Goal: Task Accomplishment & Management: Manage account settings

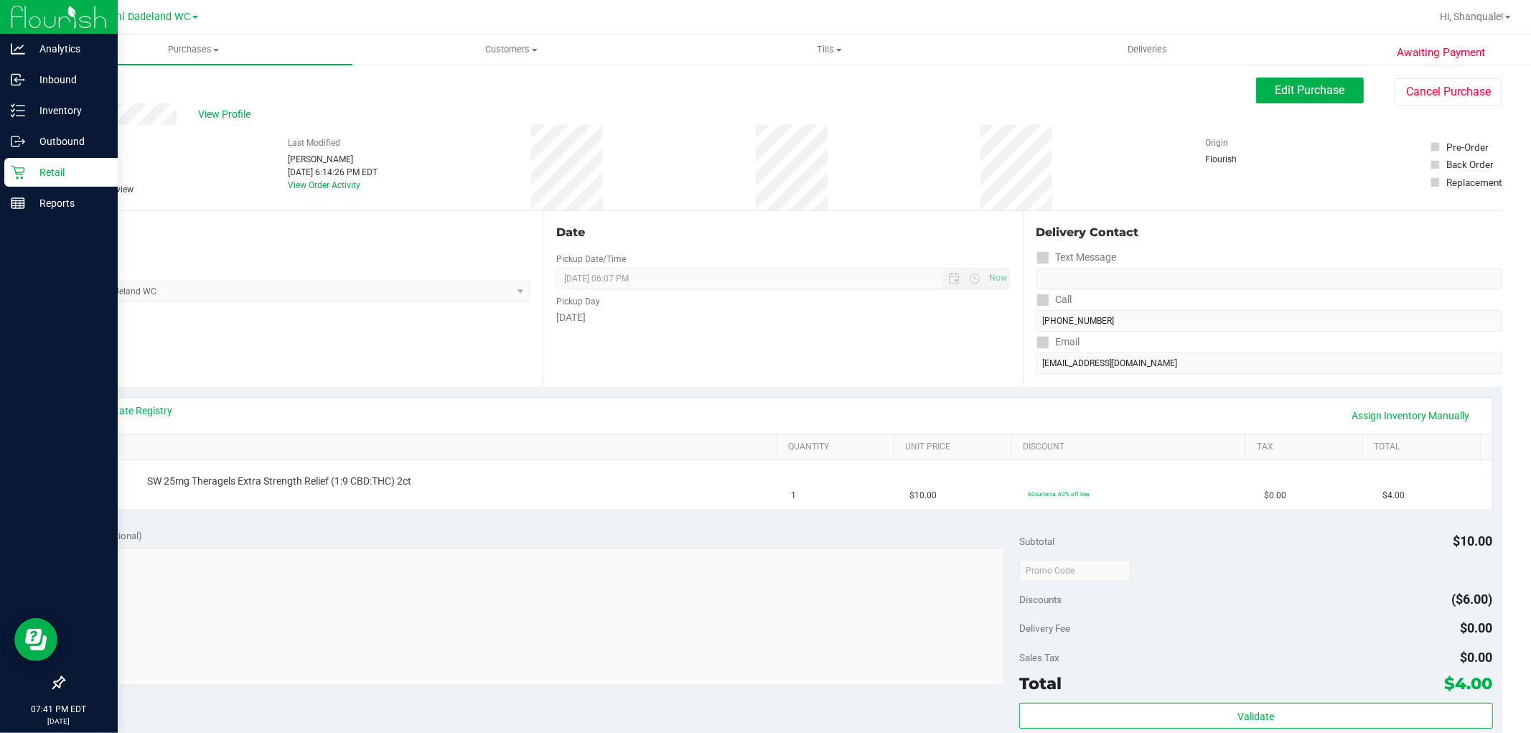
click at [22, 174] on icon at bounding box center [18, 173] width 14 height 14
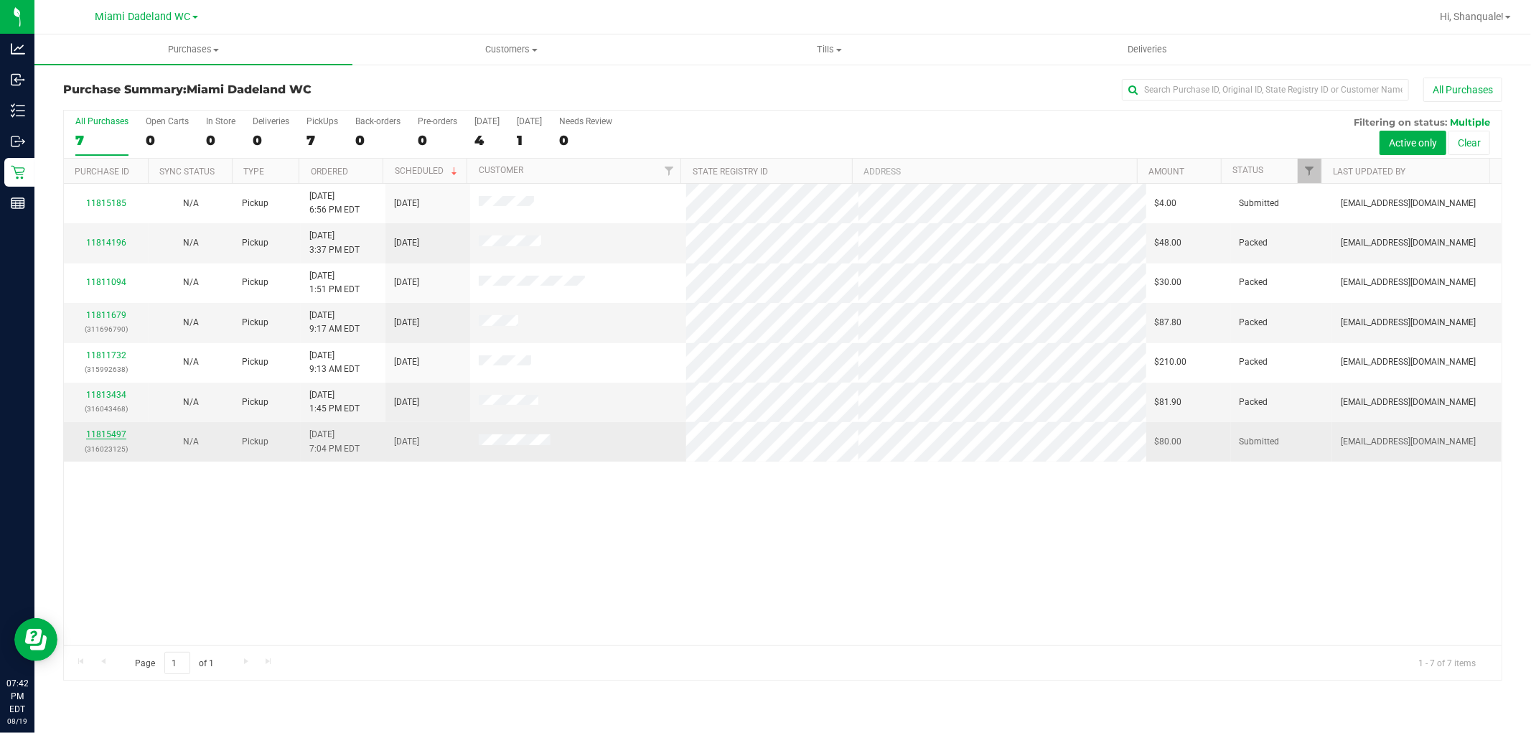
click at [96, 434] on link "11815497" at bounding box center [106, 434] width 40 height 10
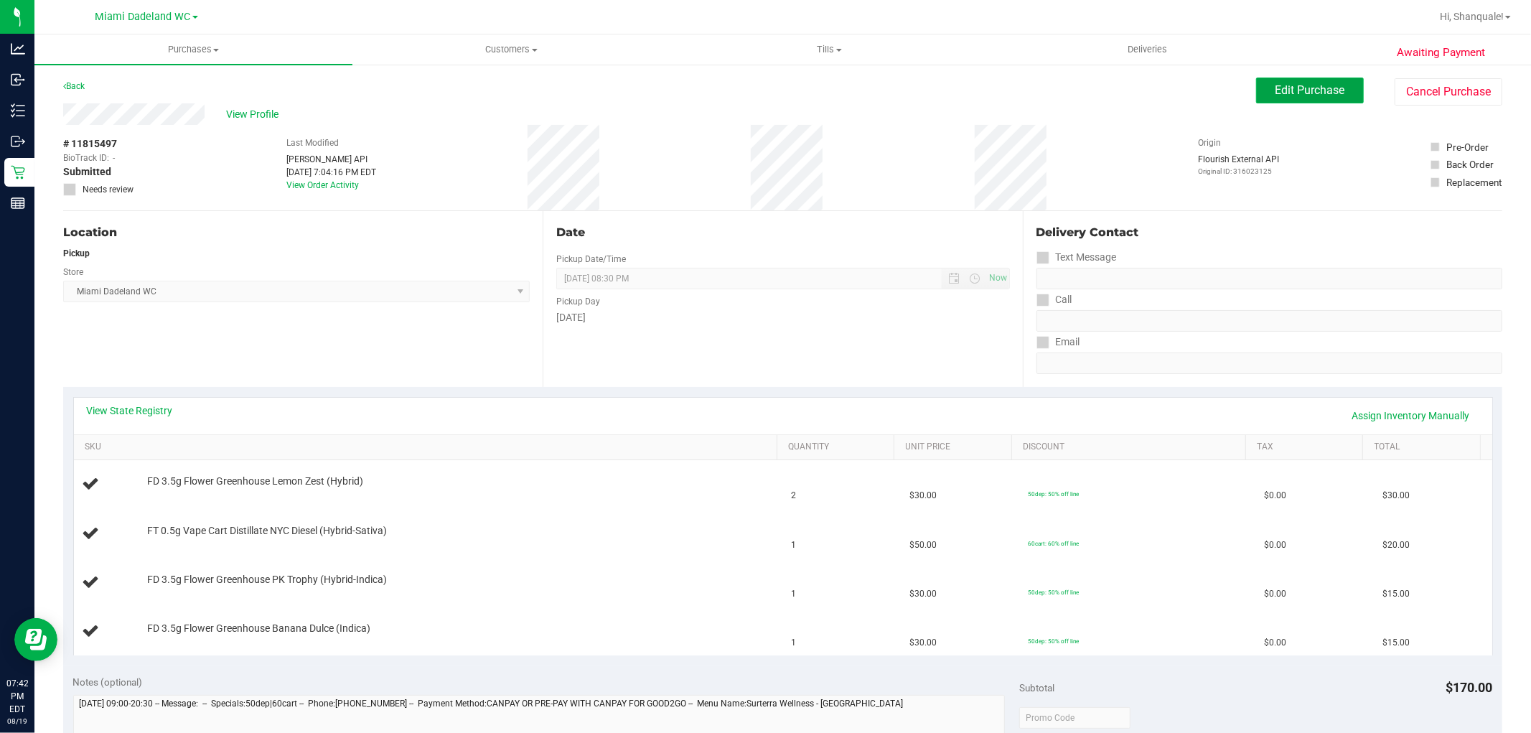
click at [1300, 83] on span "Edit Purchase" at bounding box center [1311, 90] width 70 height 14
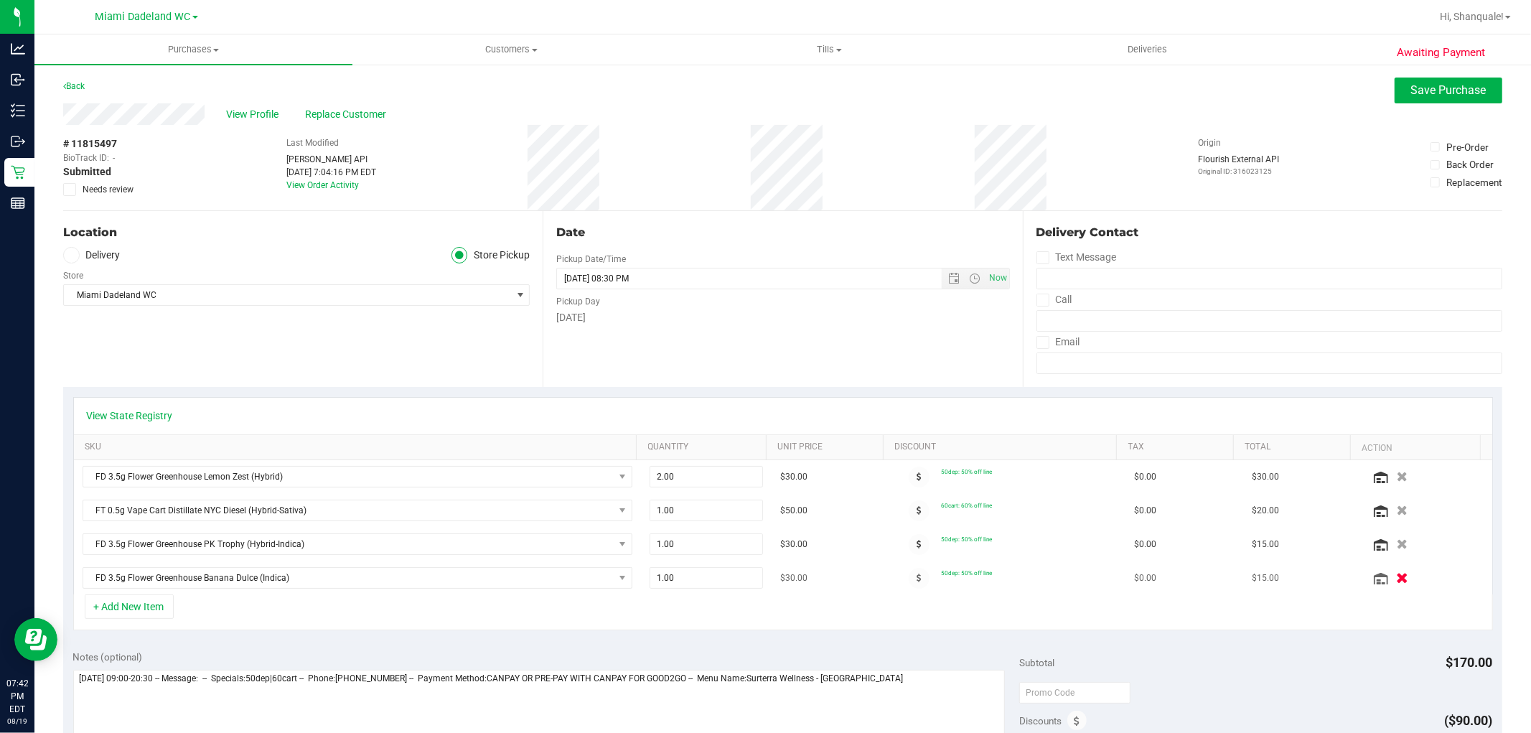
click at [1396, 576] on icon "button" at bounding box center [1402, 578] width 12 height 11
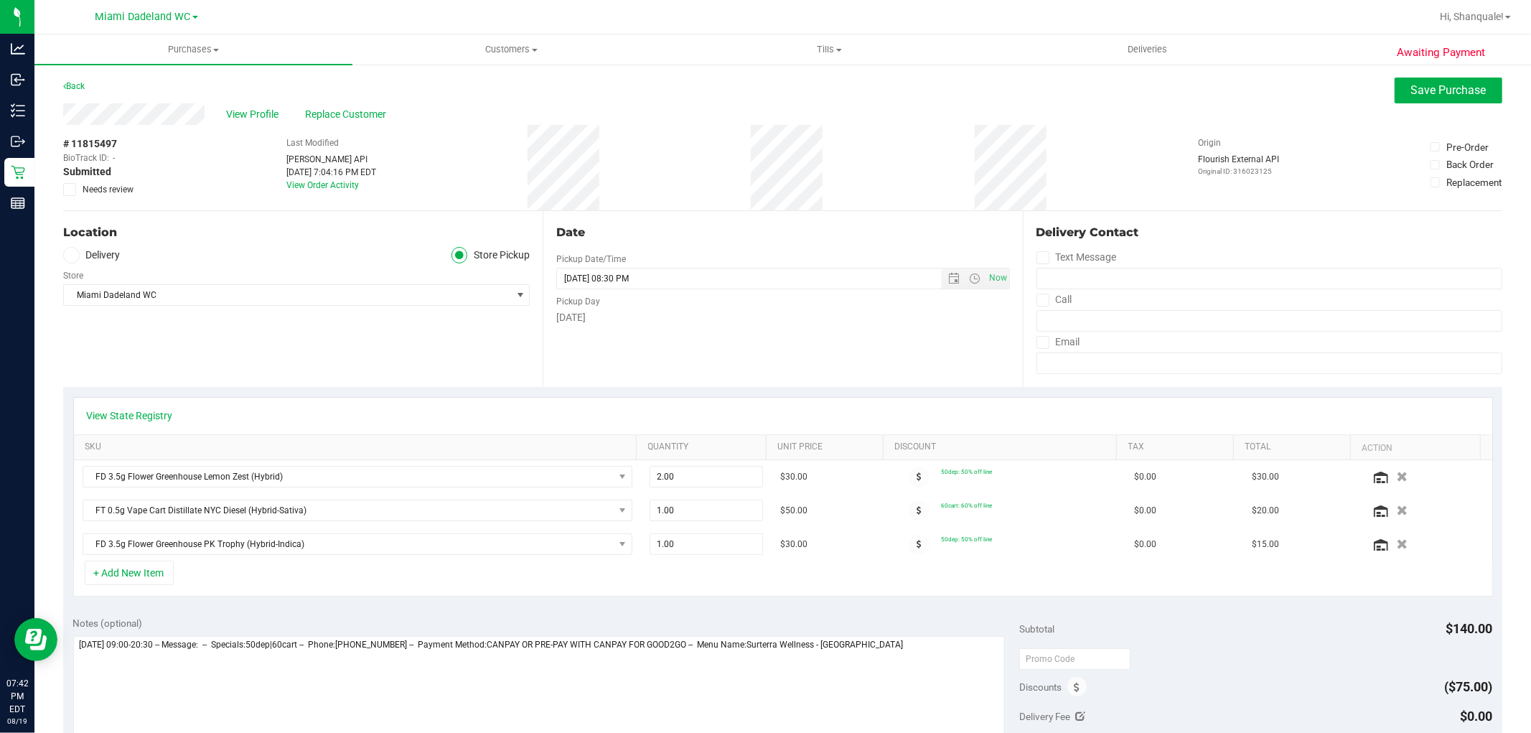
click at [1467, 73] on div "Awaiting Payment Back Save Purchase View Profile Replace Customer # 11815497 Bi…" at bounding box center [782, 645] width 1497 height 1165
click at [1465, 78] on button "Save Purchase" at bounding box center [1449, 91] width 108 height 26
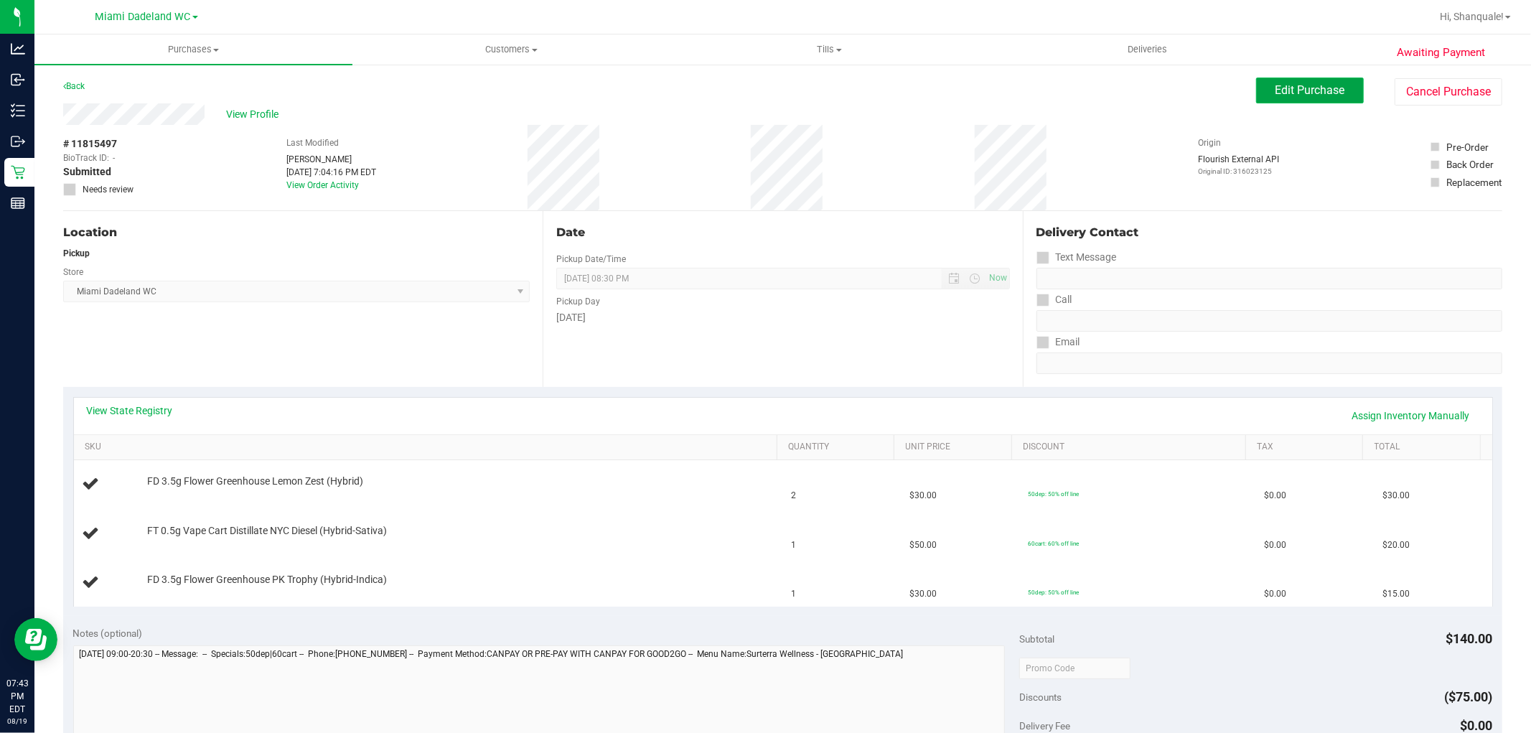
click at [1331, 90] on span "Edit Purchase" at bounding box center [1311, 90] width 70 height 14
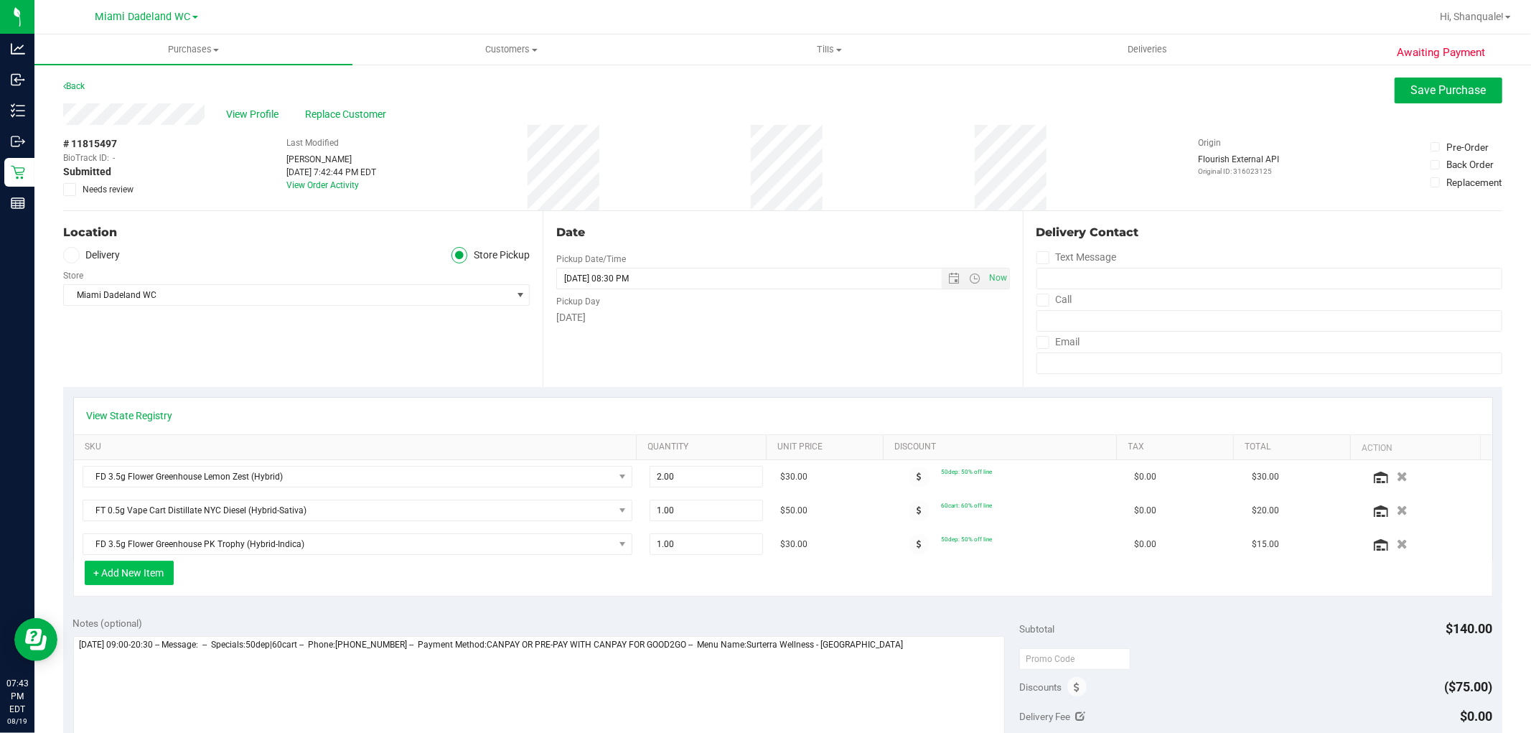
click at [123, 569] on button "+ Add New Item" at bounding box center [129, 573] width 89 height 24
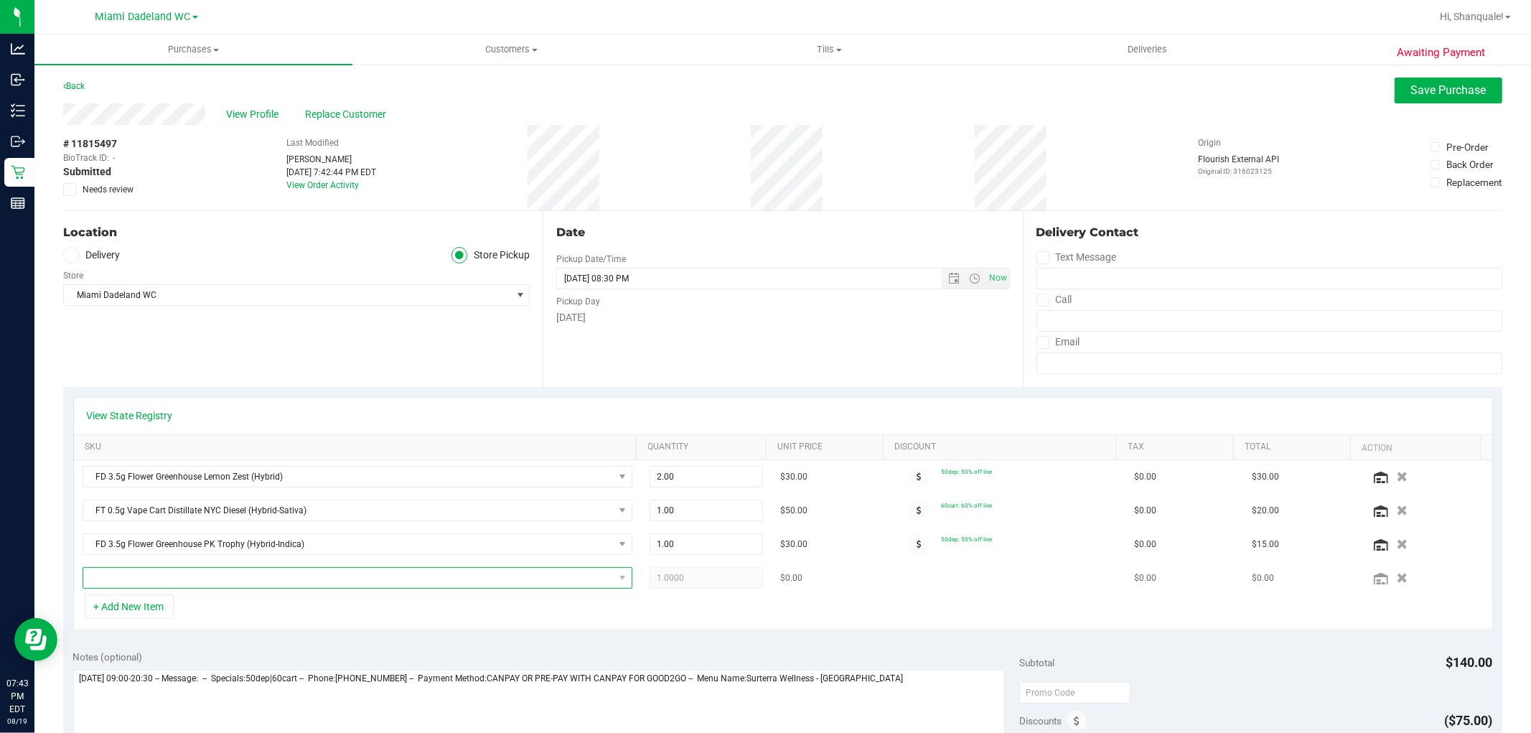
click at [177, 576] on span "NO DATA FOUND" at bounding box center [348, 578] width 531 height 20
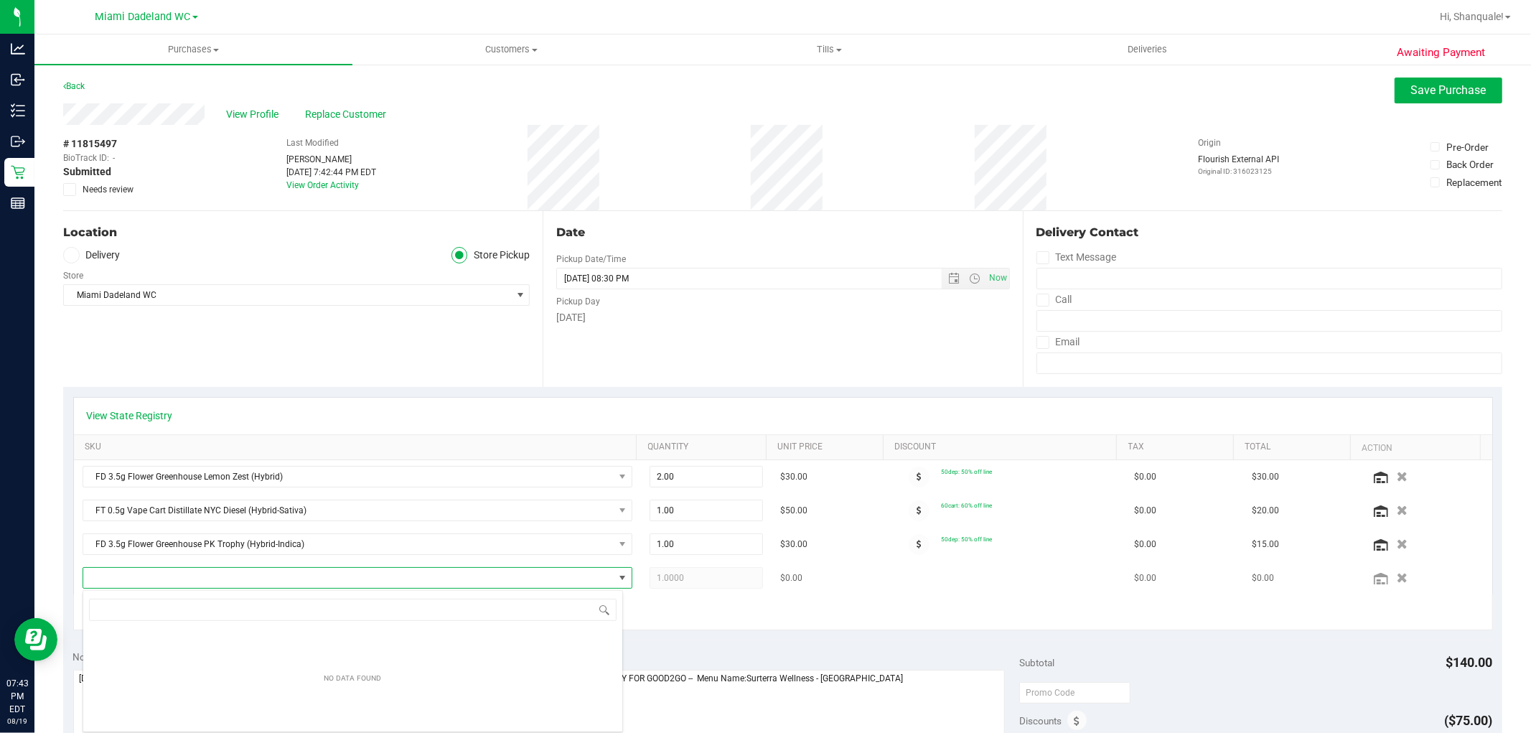
scroll to position [22, 536]
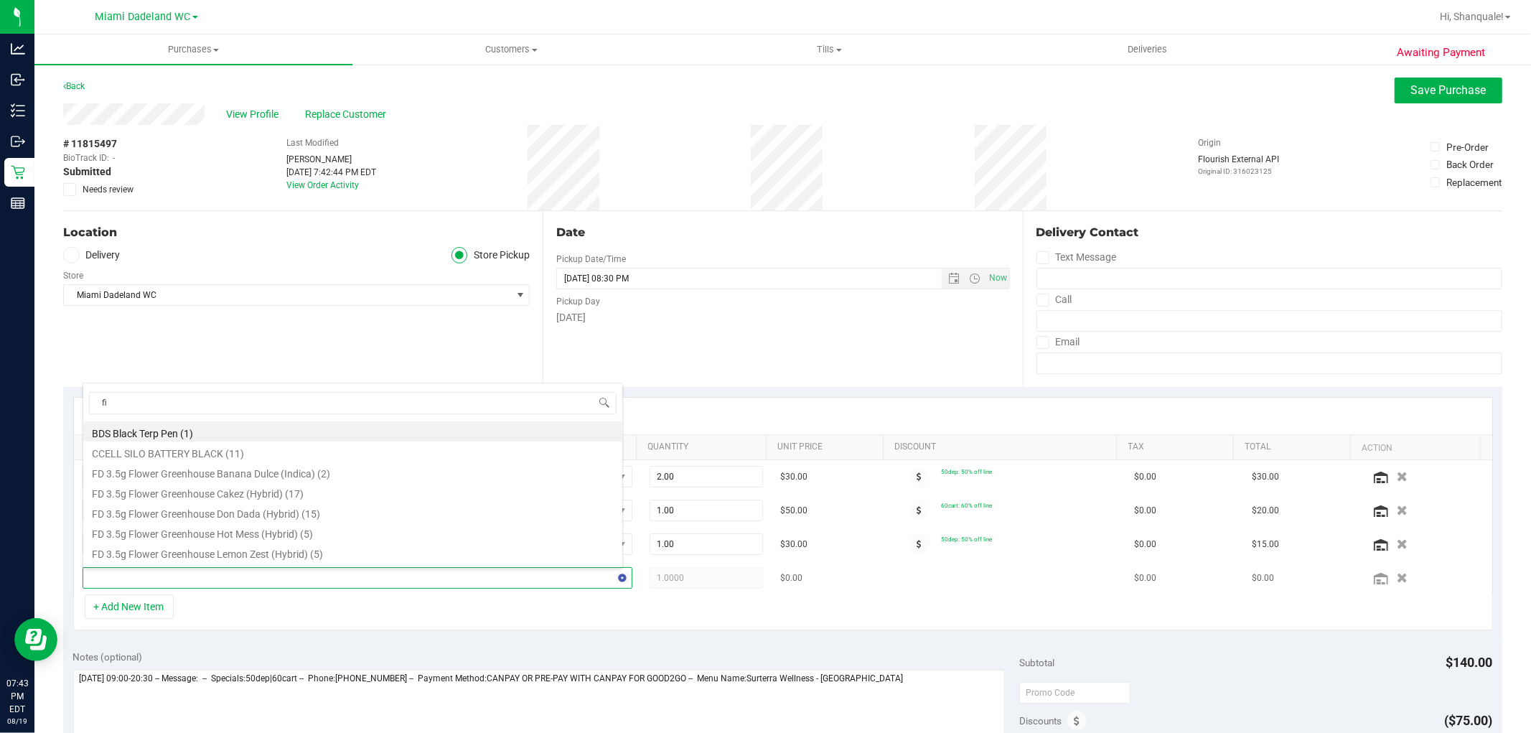
type input "fic"
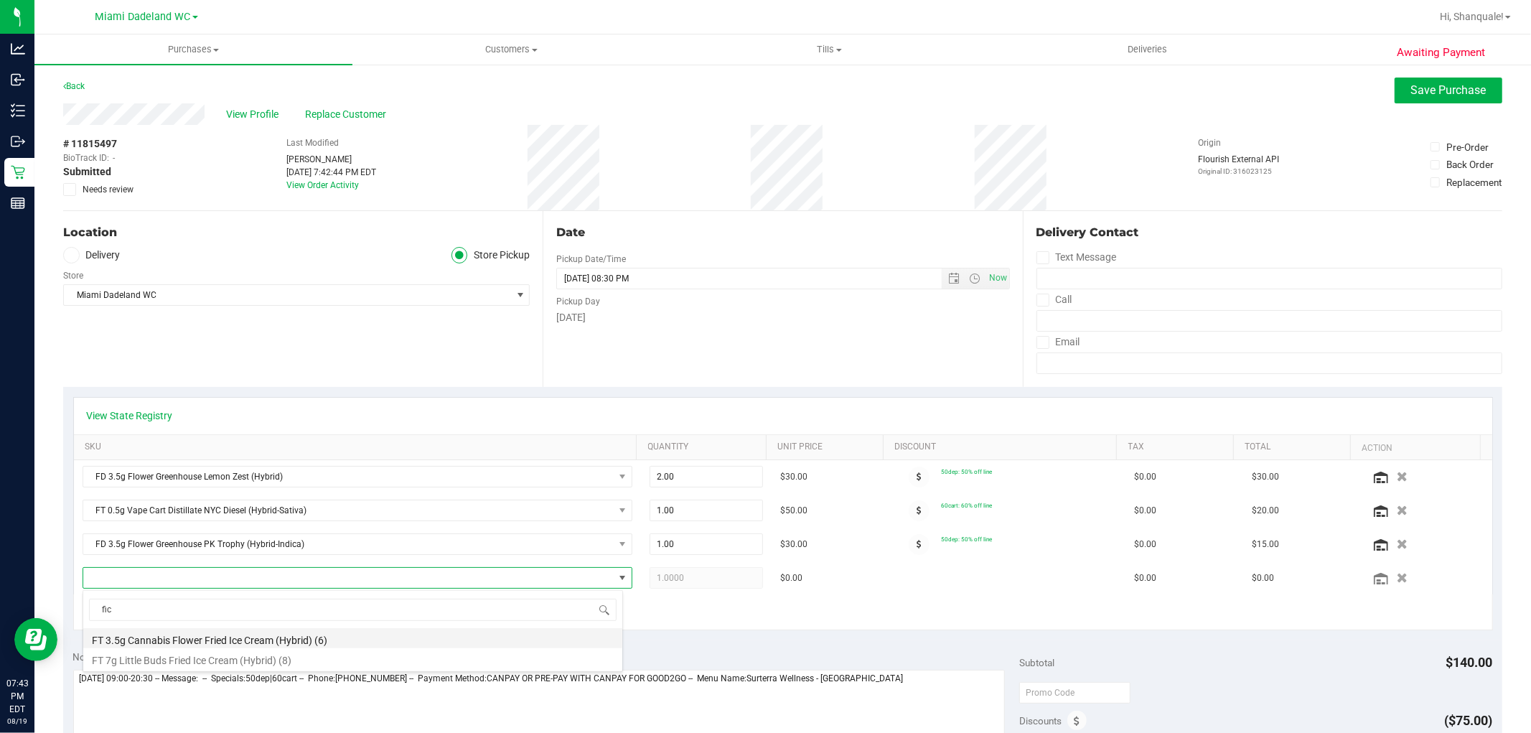
click at [185, 641] on li "FT 3.5g Cannabis Flower Fried Ice Cream (Hybrid) (6)" at bounding box center [352, 638] width 539 height 20
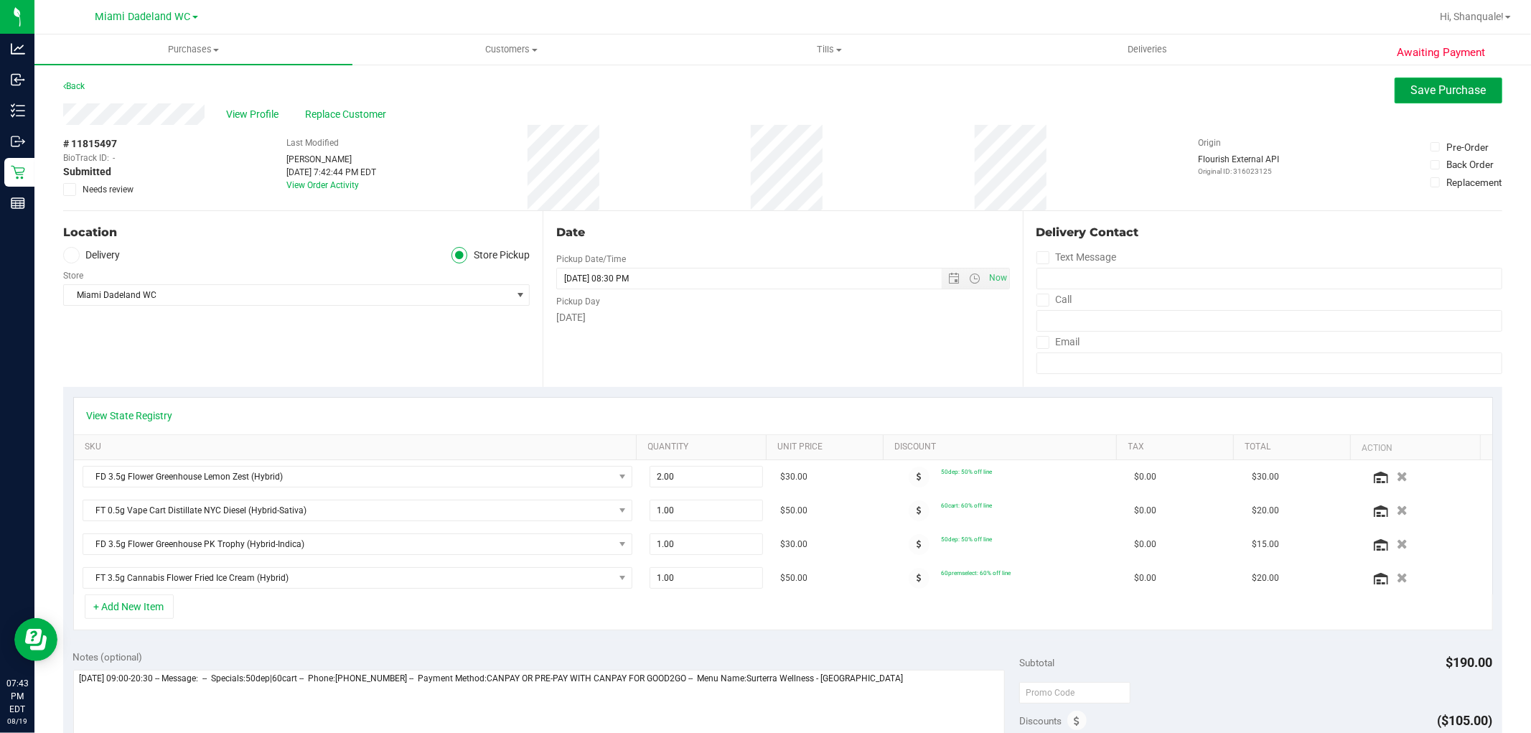
click at [1412, 86] on span "Save Purchase" at bounding box center [1449, 90] width 75 height 14
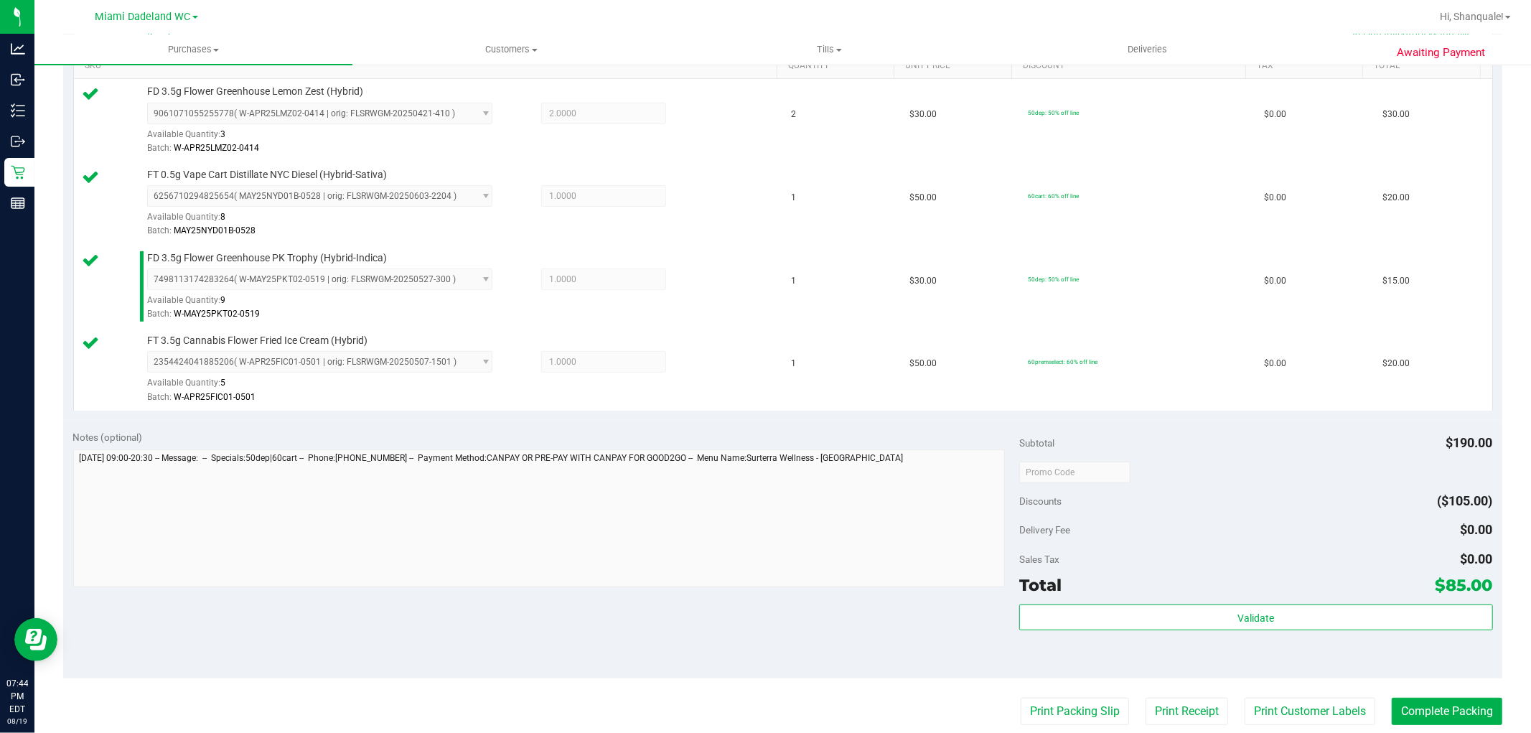
scroll to position [398, 0]
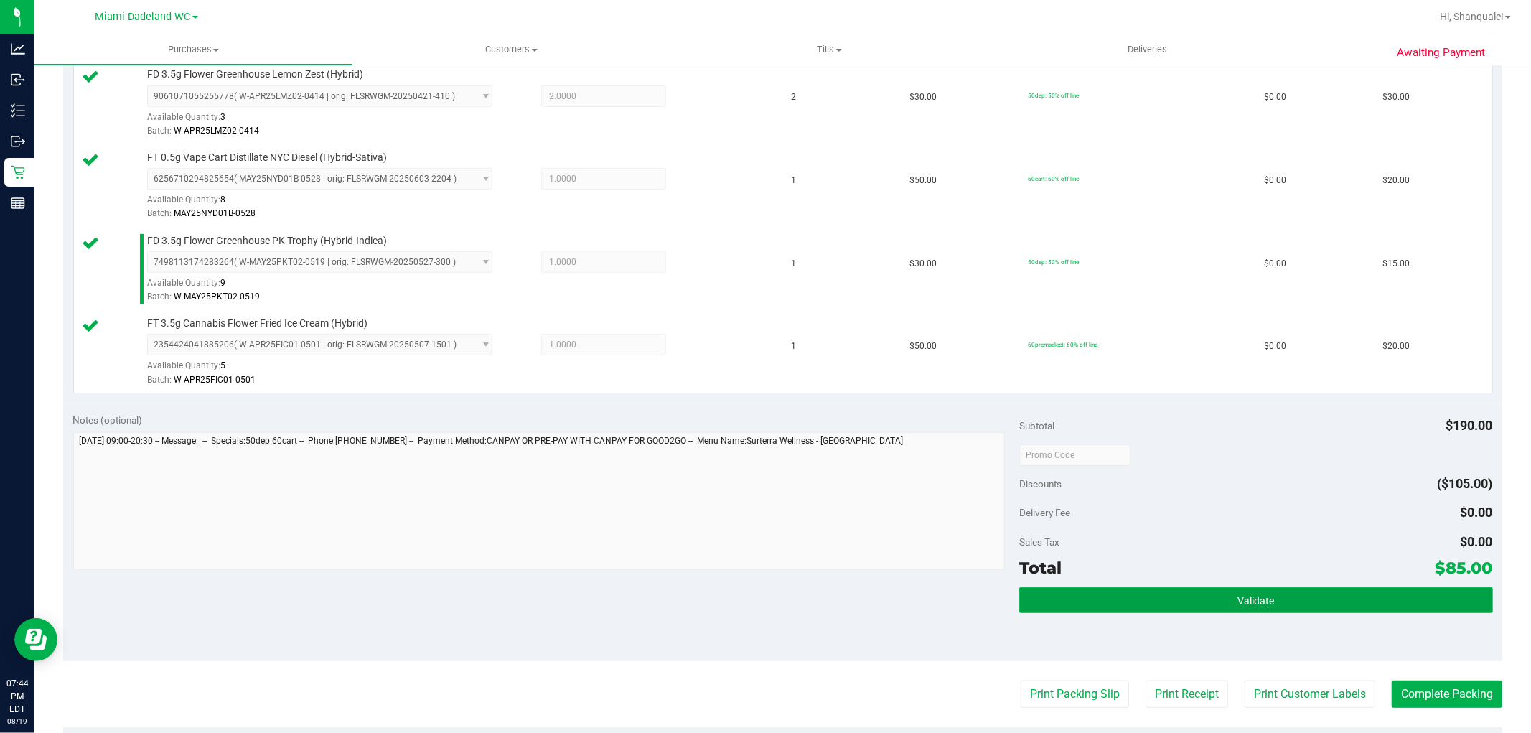
click at [1233, 608] on button "Validate" at bounding box center [1256, 600] width 473 height 26
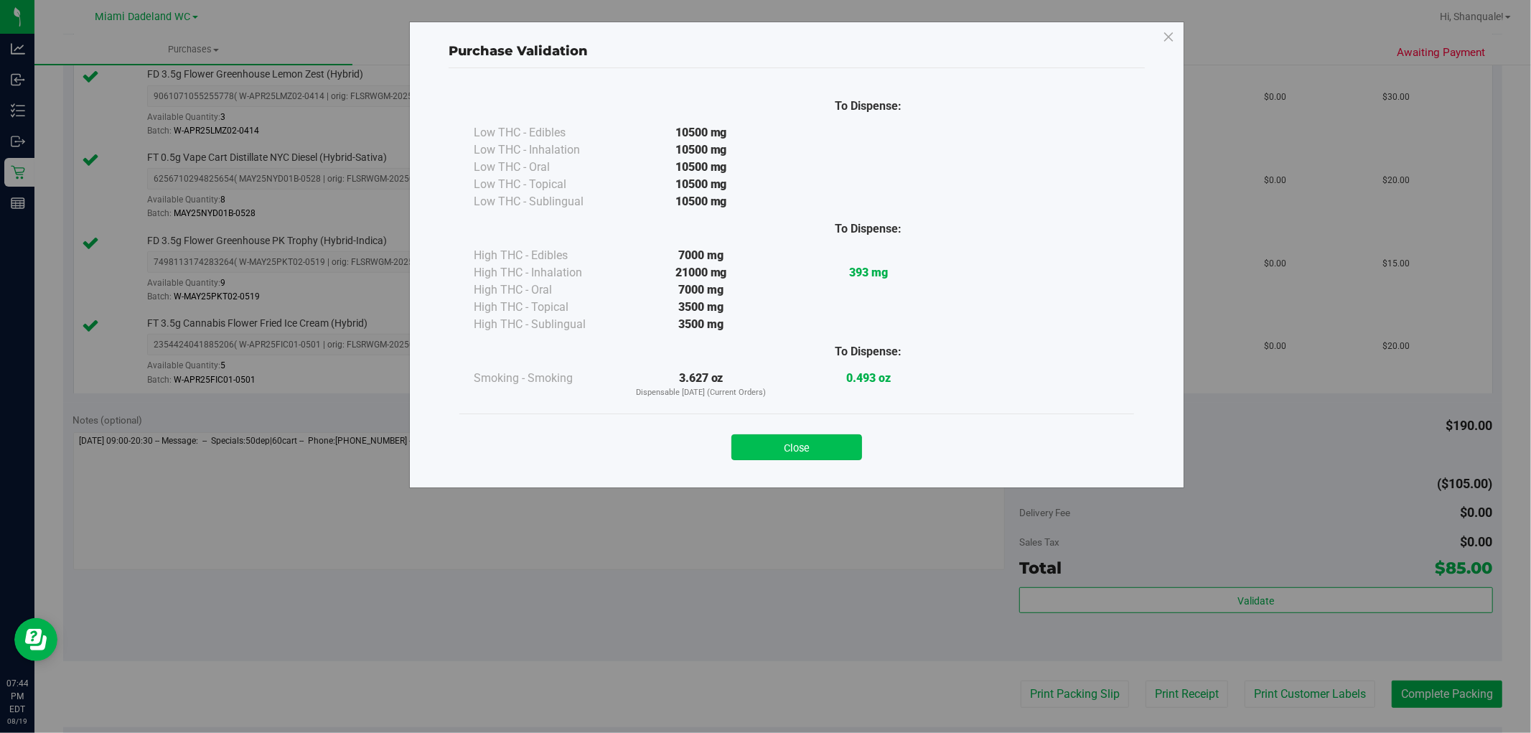
click at [798, 440] on button "Close" at bounding box center [797, 447] width 131 height 26
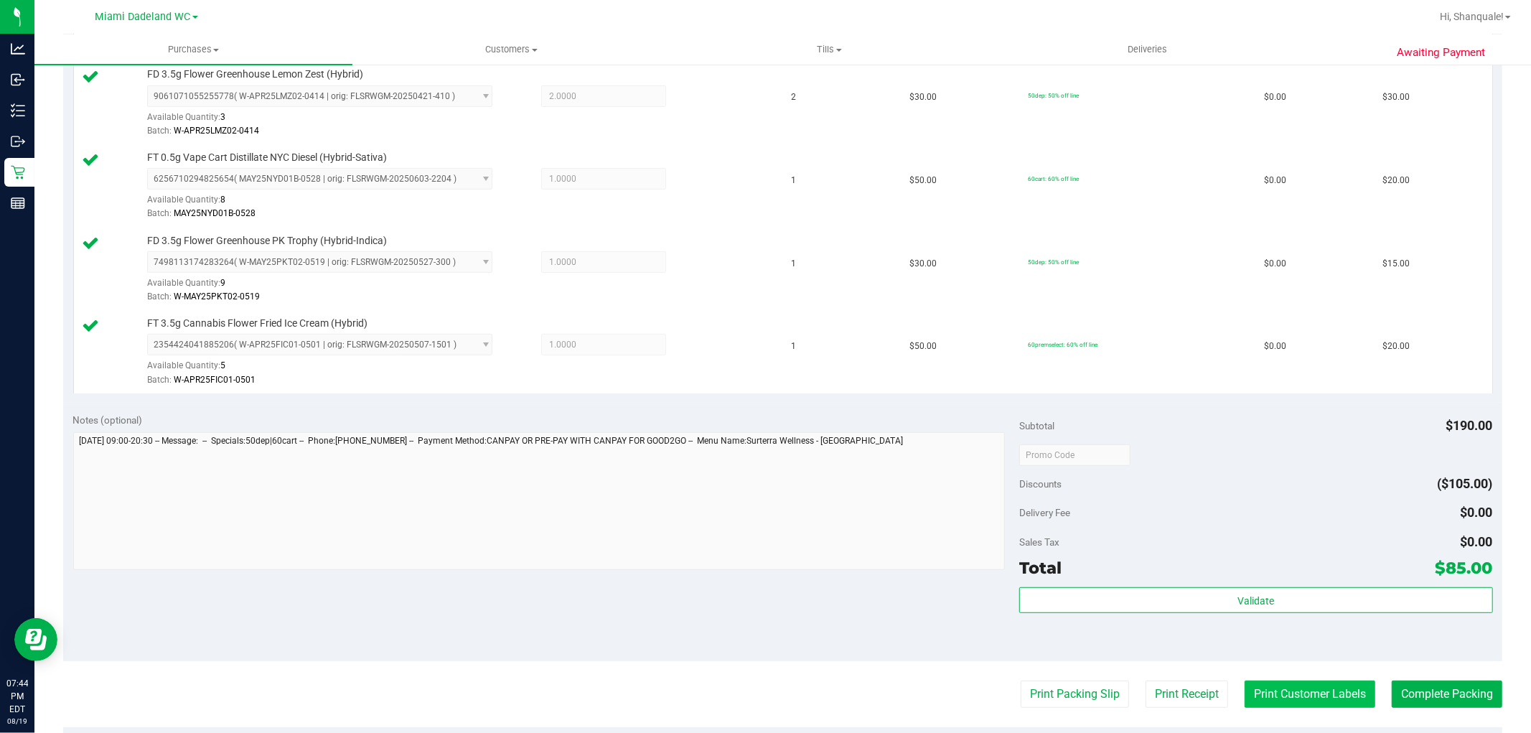
click at [1281, 695] on button "Print Customer Labels" at bounding box center [1310, 694] width 131 height 27
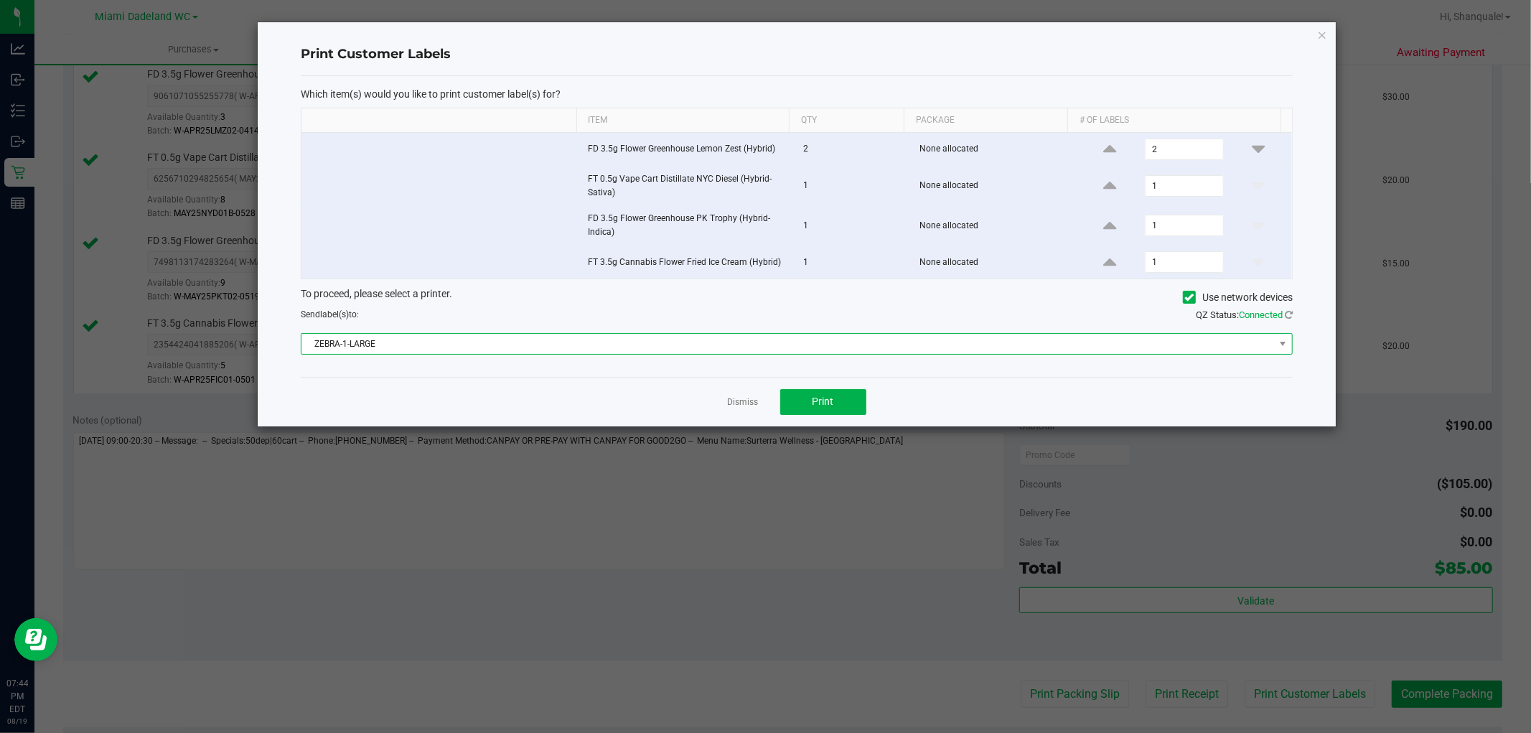
click at [684, 341] on span "ZEBRA-1-LARGE" at bounding box center [788, 344] width 973 height 20
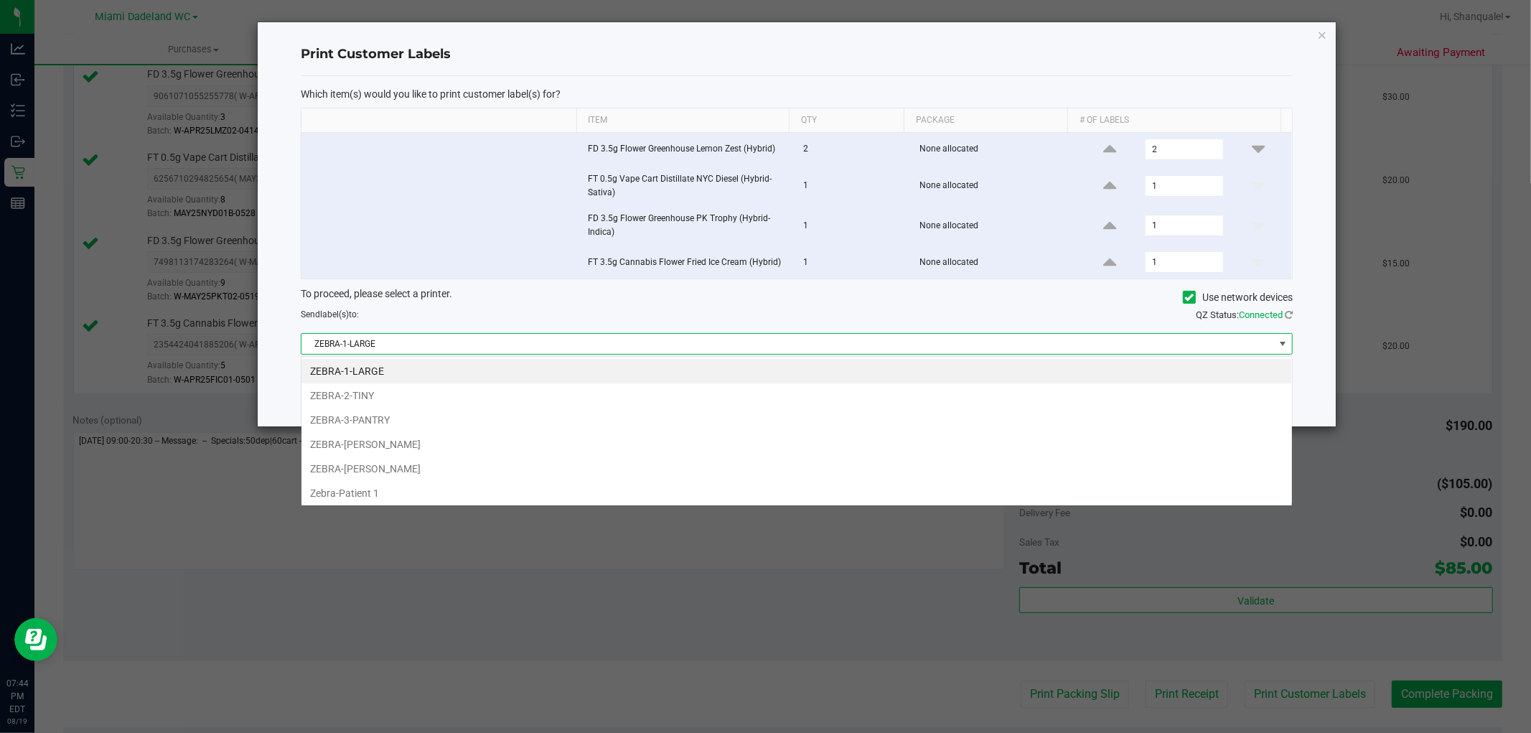
scroll to position [22, 992]
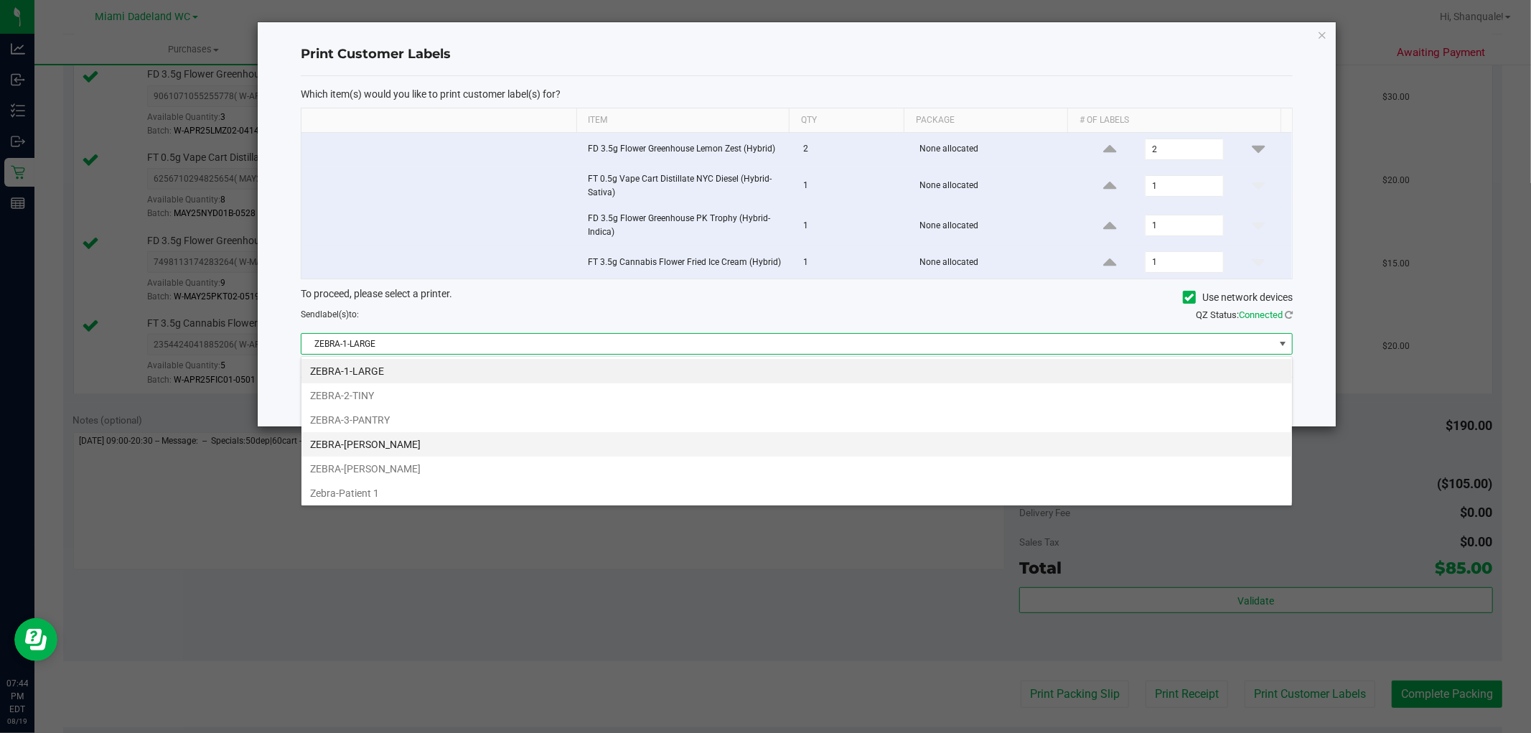
click at [405, 447] on li "ZEBRA-[PERSON_NAME]" at bounding box center [797, 444] width 991 height 24
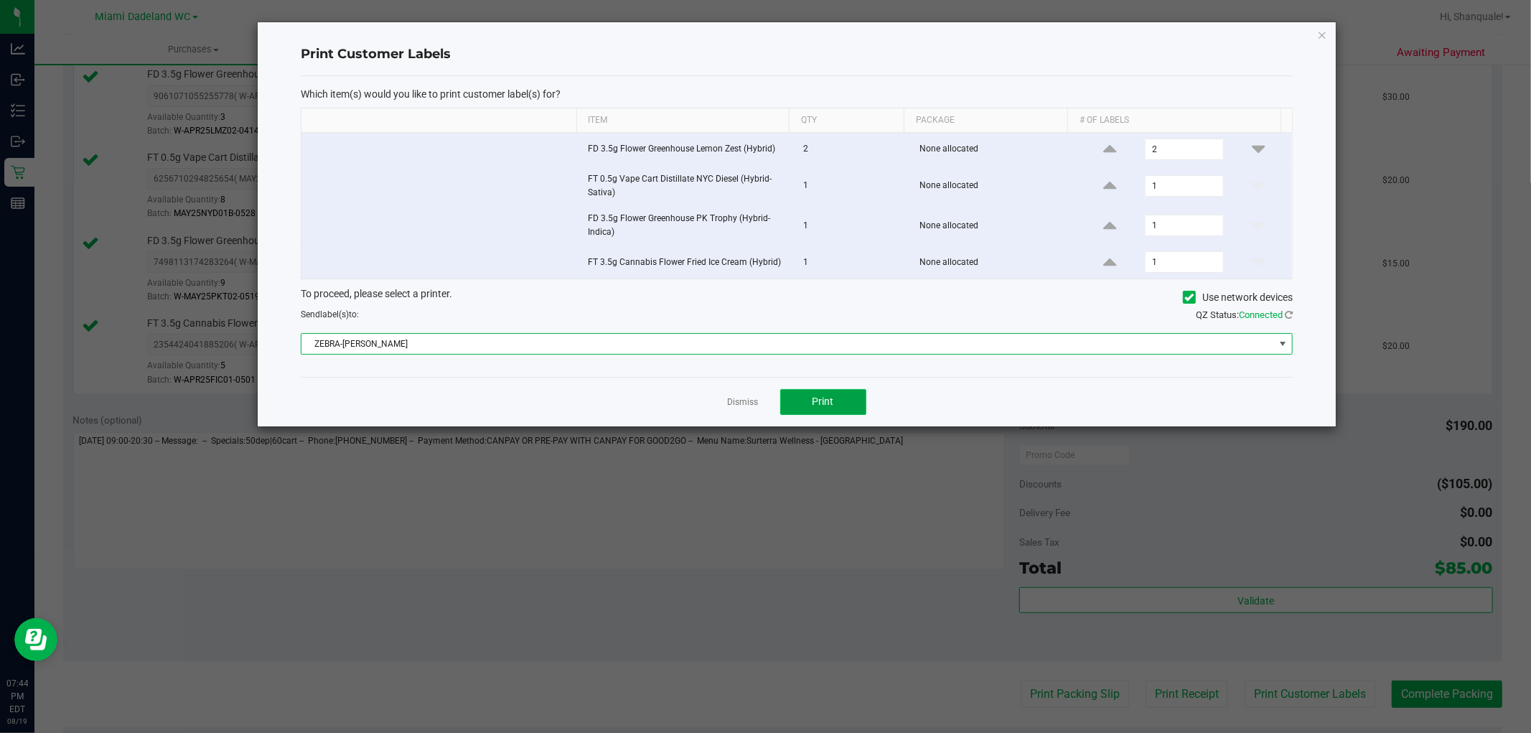
click at [813, 399] on span "Print" at bounding box center [824, 401] width 22 height 11
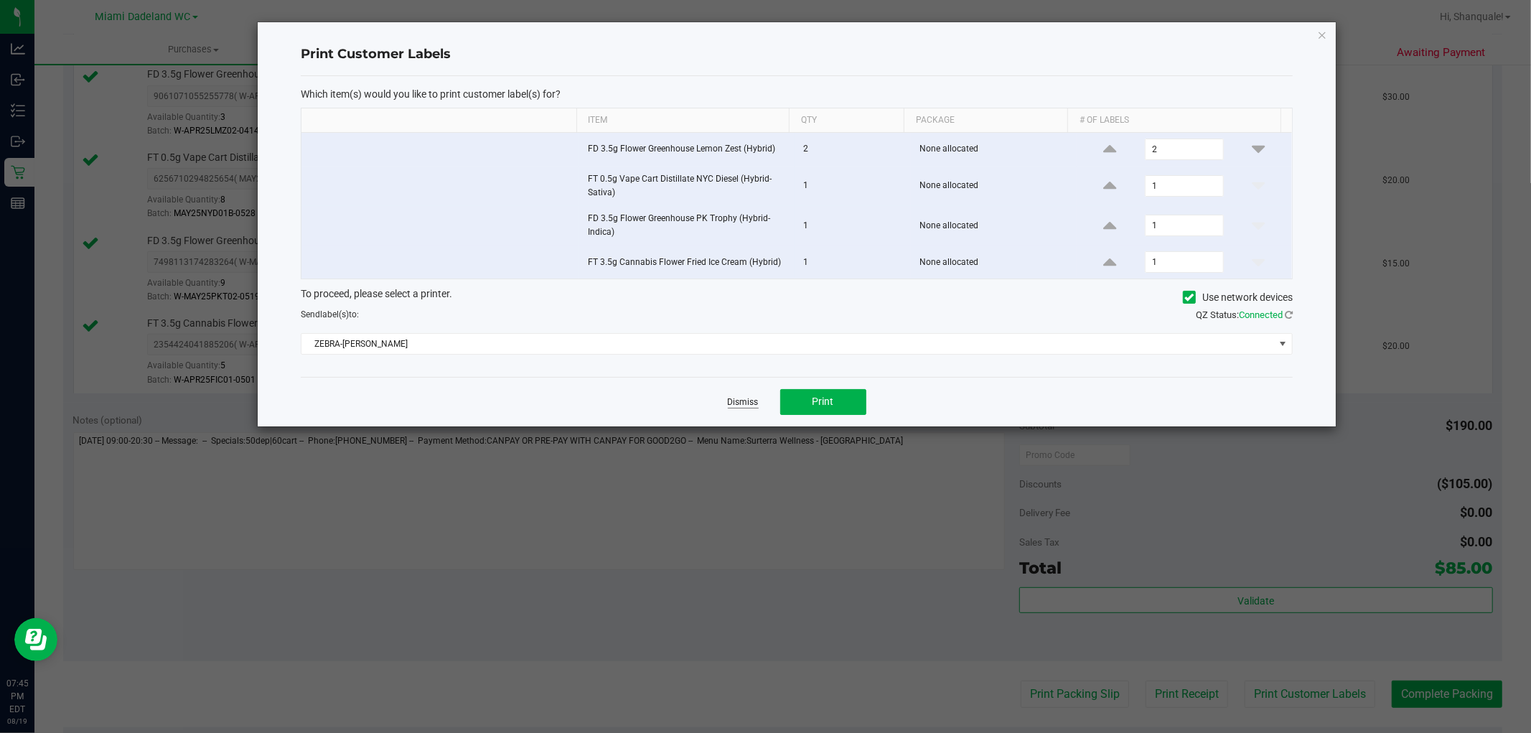
click at [749, 404] on link "Dismiss" at bounding box center [743, 402] width 31 height 12
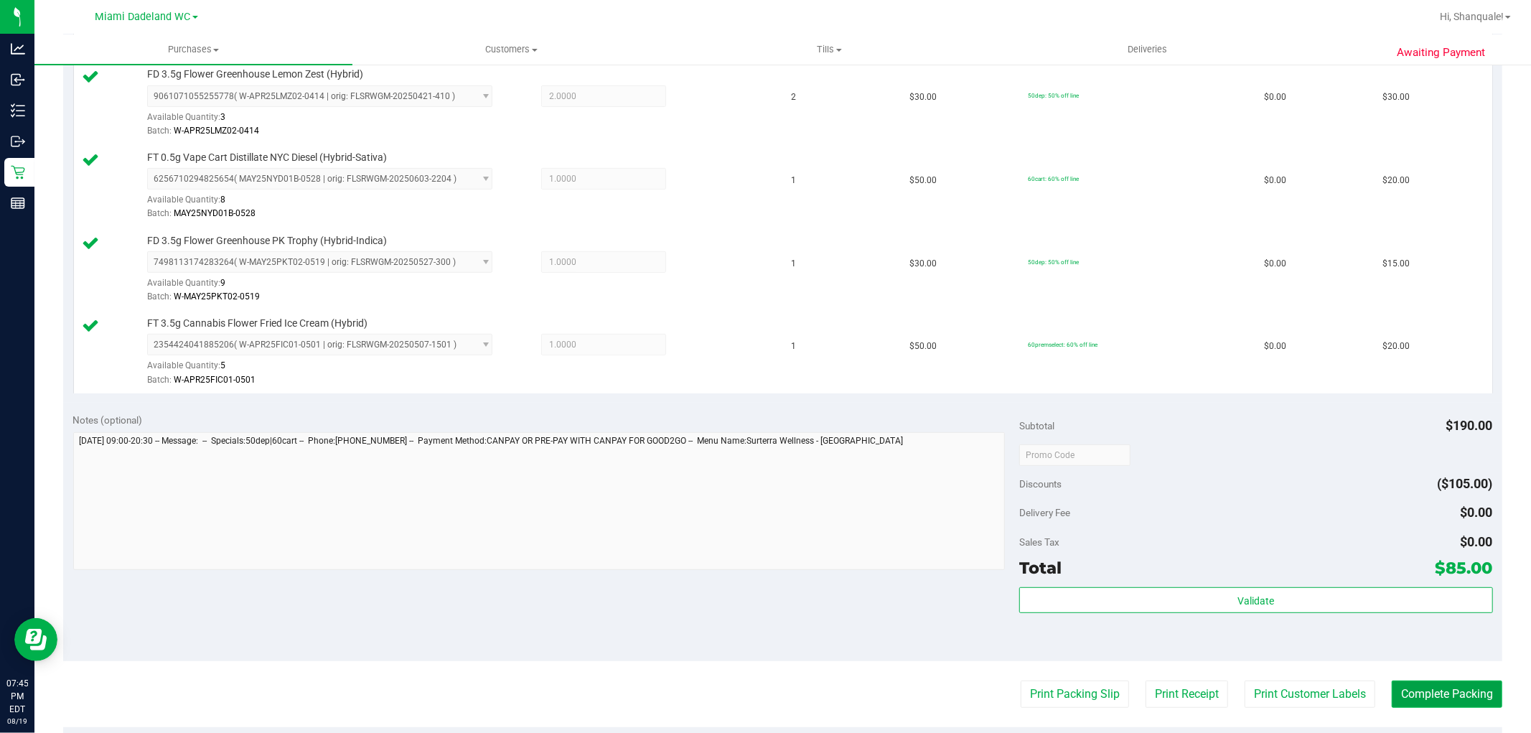
click at [1430, 691] on button "Complete Packing" at bounding box center [1447, 694] width 111 height 27
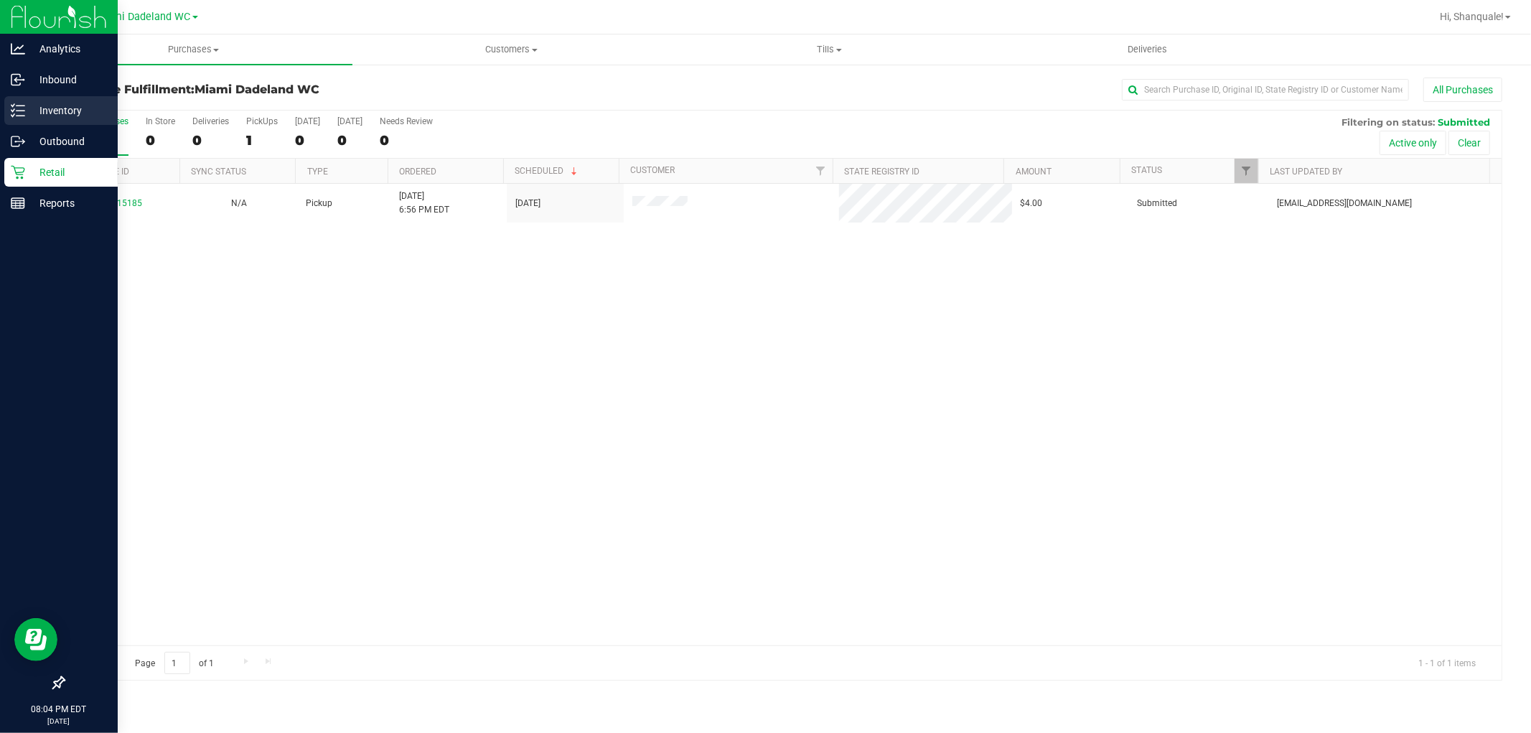
click at [16, 113] on icon at bounding box center [18, 110] width 14 height 14
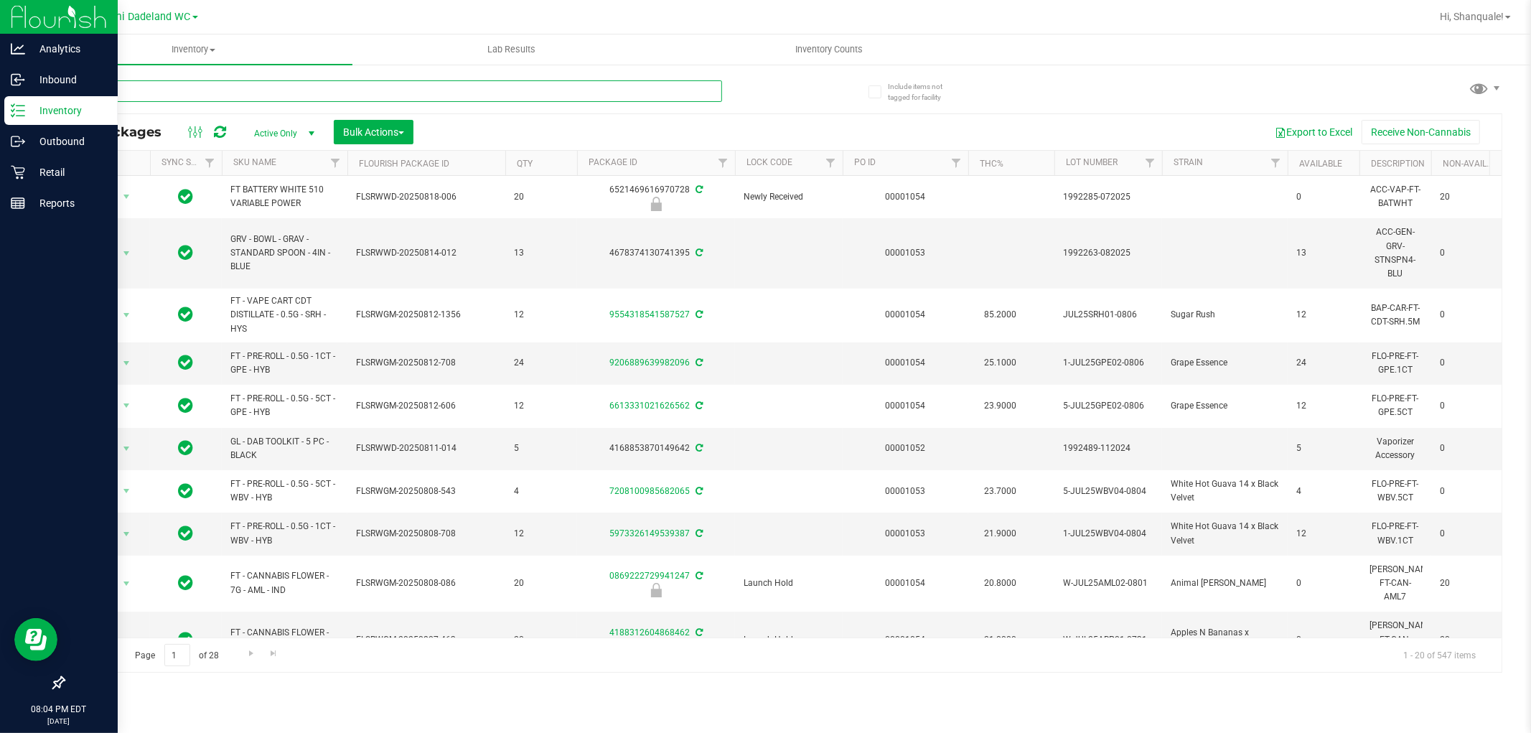
click at [196, 89] on input "text" at bounding box center [392, 91] width 659 height 22
click at [169, 94] on input "text" at bounding box center [392, 91] width 659 height 22
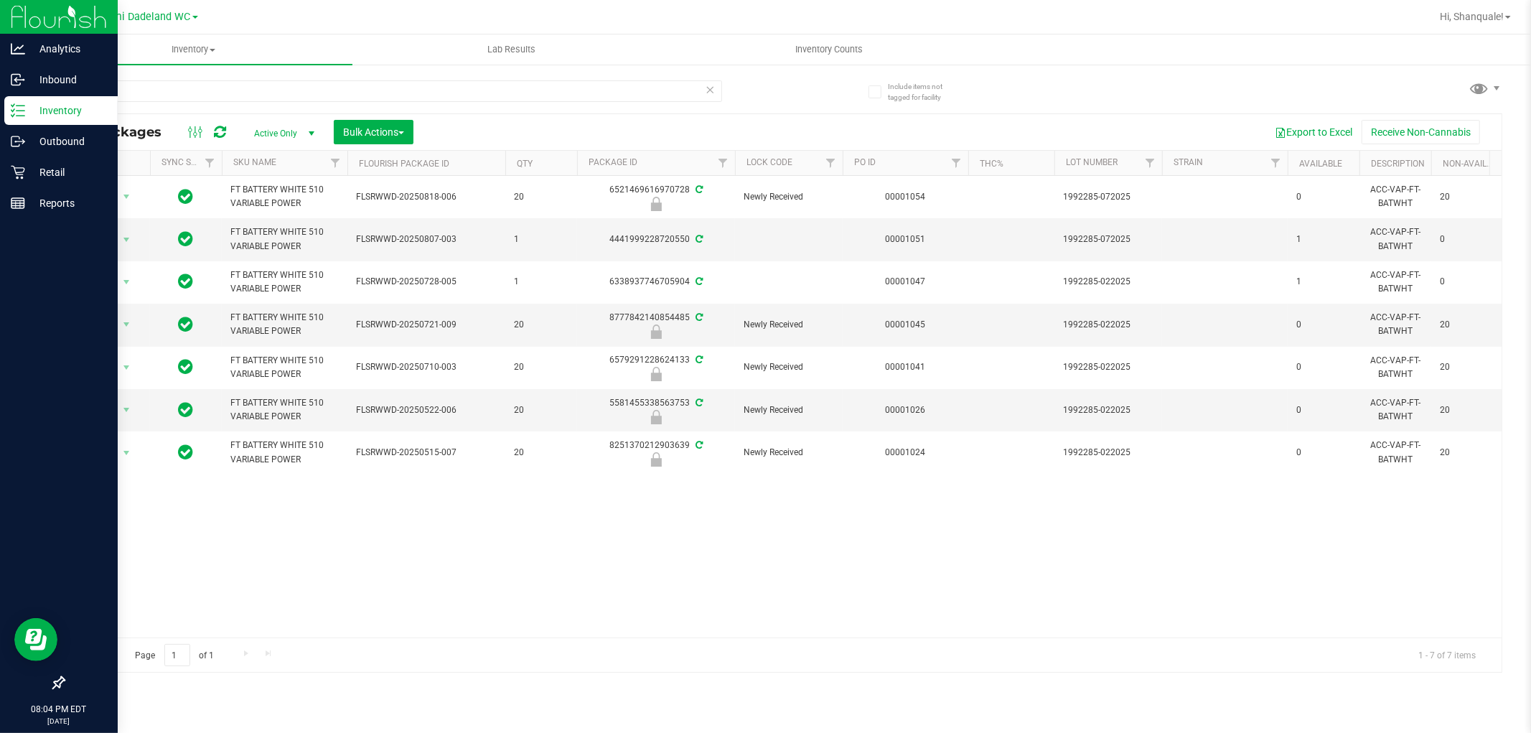
click at [720, 553] on div "Action Action Edit attributes Global inventory Locate package Package audit log…" at bounding box center [783, 407] width 1438 height 462
click at [157, 90] on input "var" at bounding box center [392, 91] width 659 height 22
type input "blue"
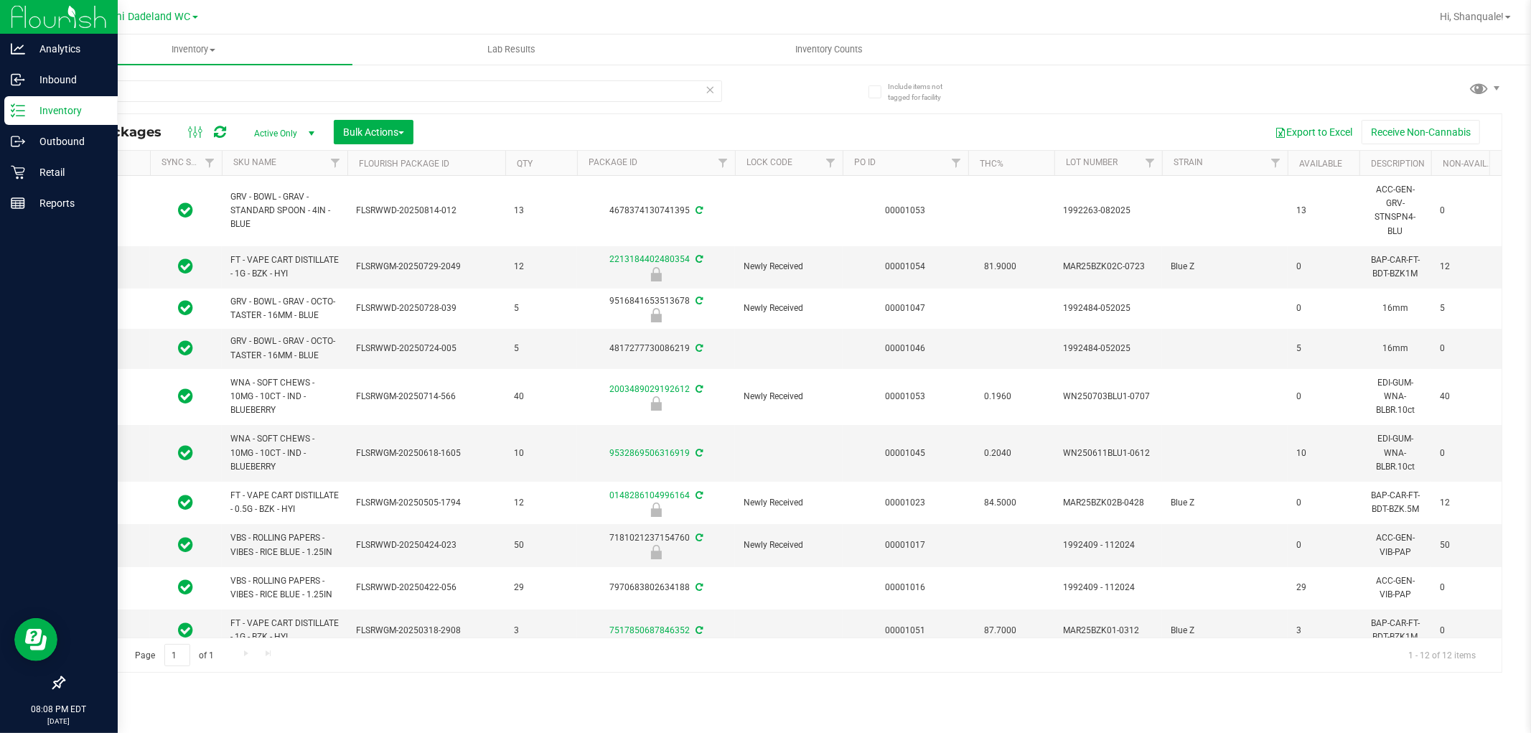
click at [307, 159] on th "SKU Name" at bounding box center [285, 163] width 126 height 25
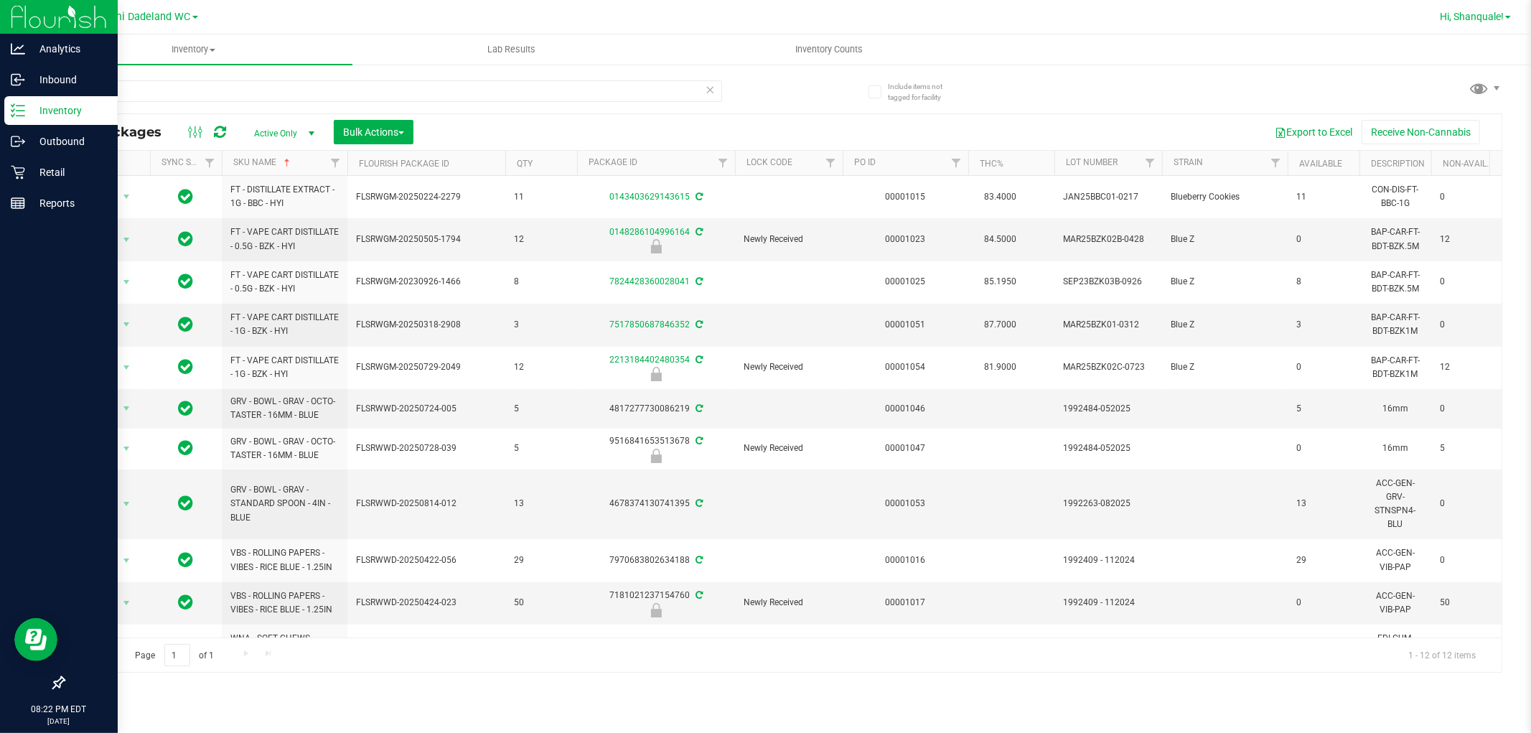
click at [1480, 13] on span "Hi, Shanquale!" at bounding box center [1472, 16] width 64 height 11
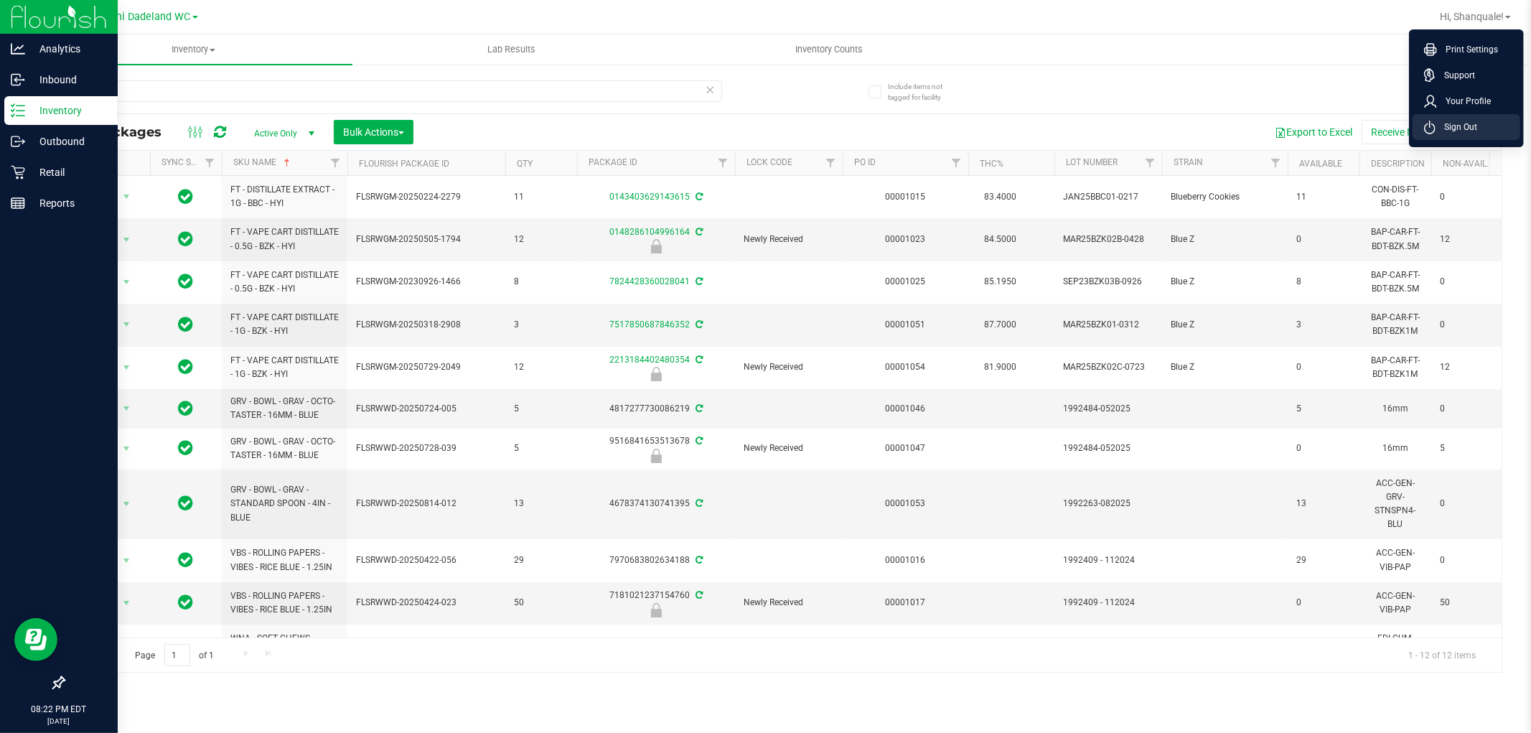
click at [1484, 120] on li "Sign Out" at bounding box center [1467, 127] width 108 height 26
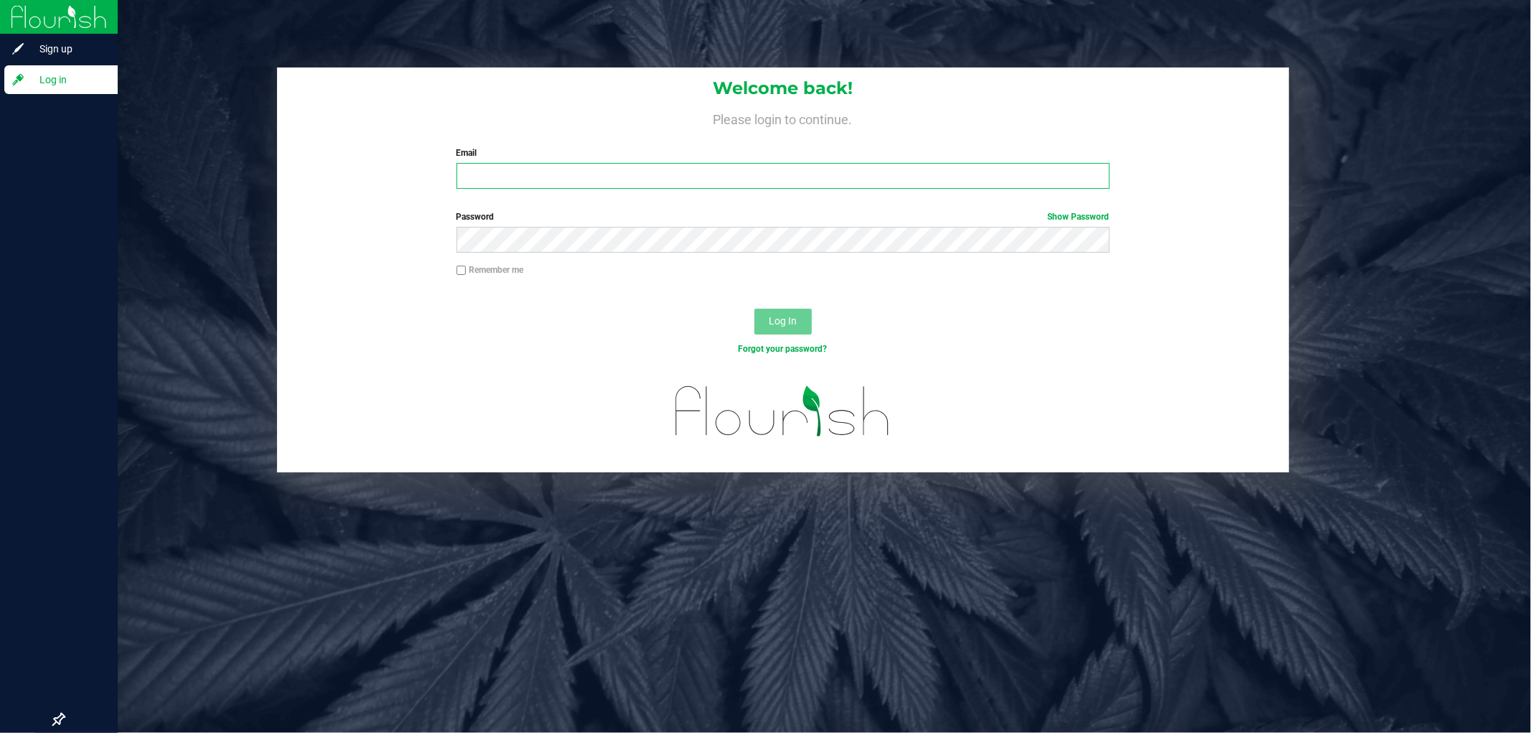
click at [733, 181] on input "Email" at bounding box center [783, 176] width 653 height 26
type input "[EMAIL_ADDRESS][DOMAIN_NAME]"
click at [755, 309] on button "Log In" at bounding box center [783, 322] width 57 height 26
